Goal: Task Accomplishment & Management: Manage account settings

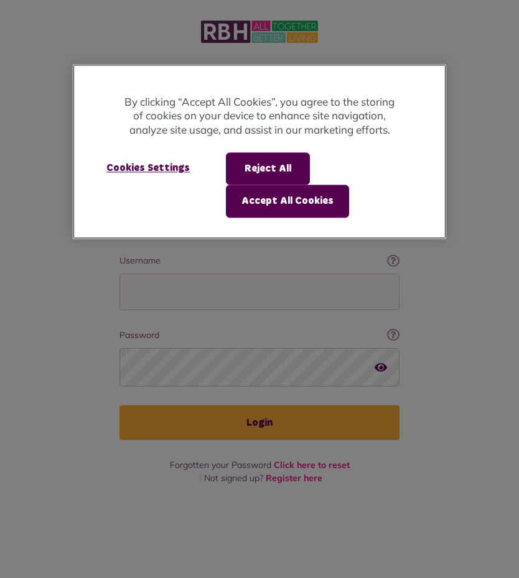
click at [273, 165] on button "Reject All" at bounding box center [268, 168] width 84 height 32
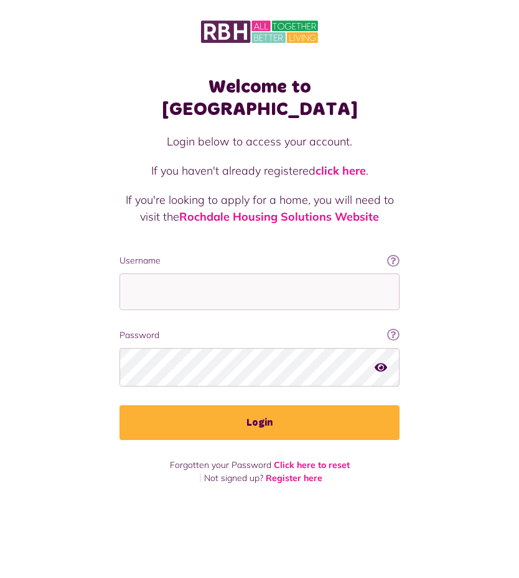
click at [269, 169] on button "Reject All" at bounding box center [268, 168] width 84 height 32
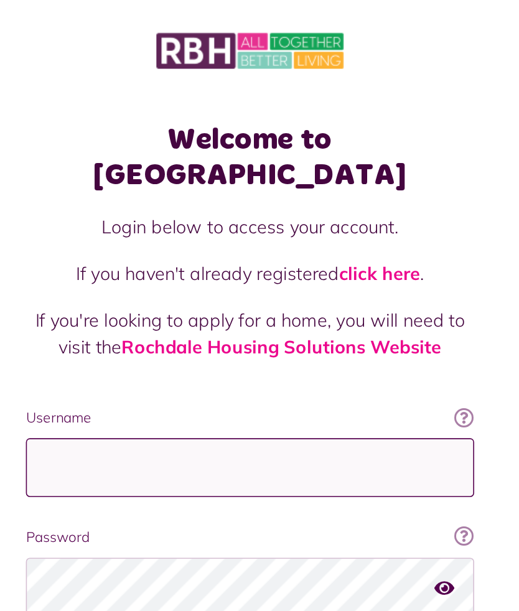
click at [119, 279] on input "Username" at bounding box center [259, 292] width 280 height 37
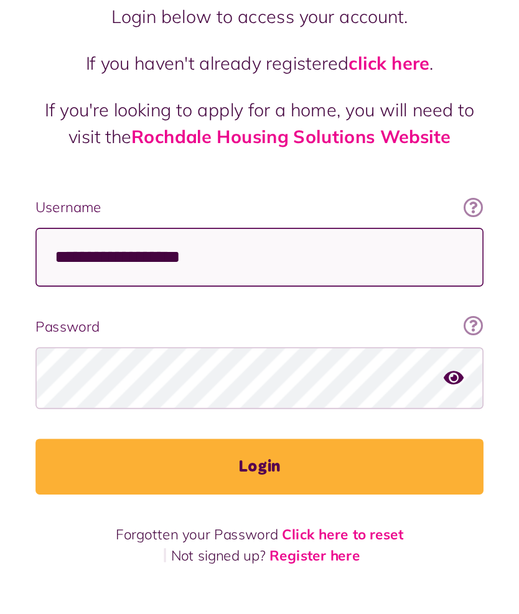
type input "**********"
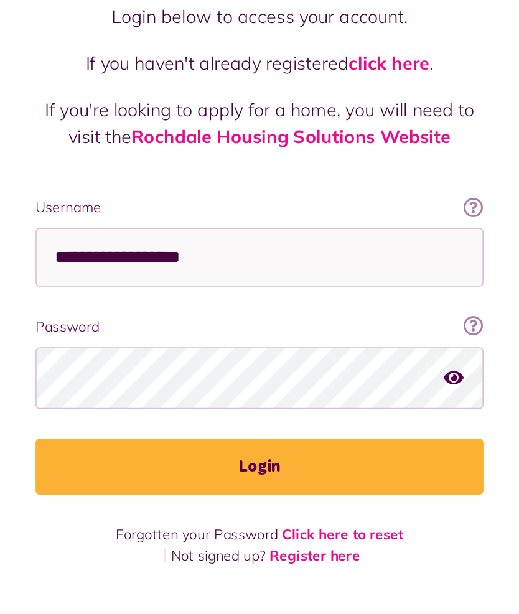
click at [320, 224] on div "Welcome to MyRBH Login below to access your account. If you haven't already reg…" at bounding box center [259, 252] width 519 height 504
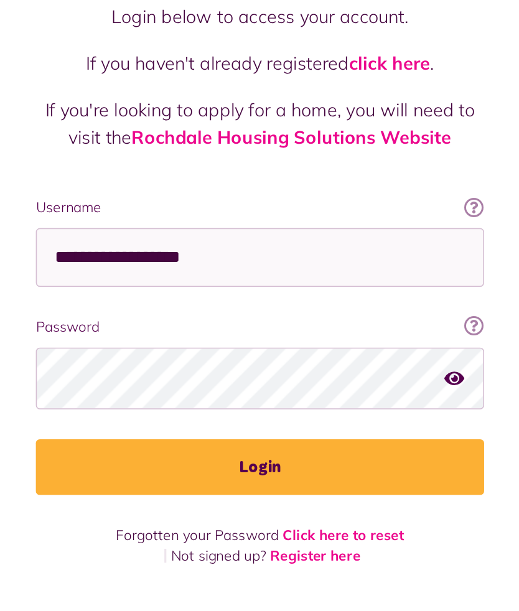
click at [374, 361] on icon "button" at bounding box center [380, 366] width 12 height 11
click at [215, 406] on button "Login" at bounding box center [259, 423] width 280 height 35
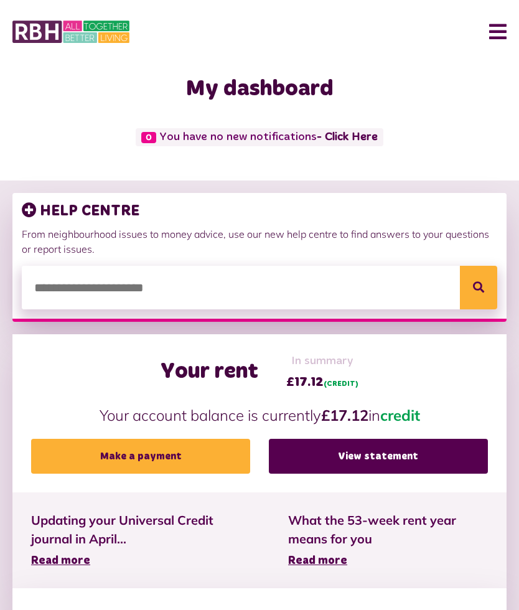
click at [495, 29] on button "Menu" at bounding box center [493, 31] width 27 height 39
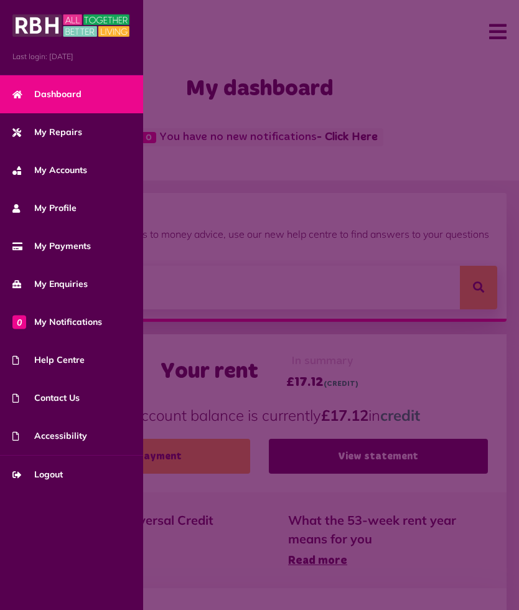
click at [61, 136] on span "My Repairs" at bounding box center [47, 132] width 70 height 13
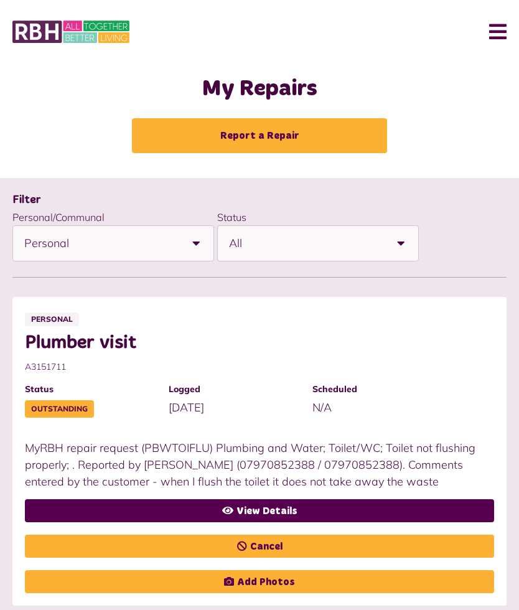
scroll to position [9, 0]
